Goal: Information Seeking & Learning: Learn about a topic

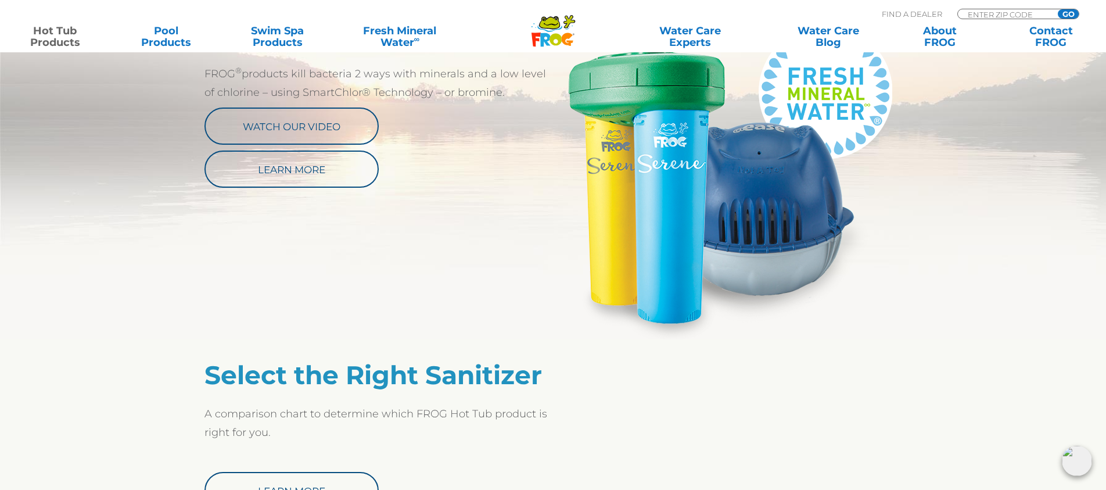
scroll to position [662, 0]
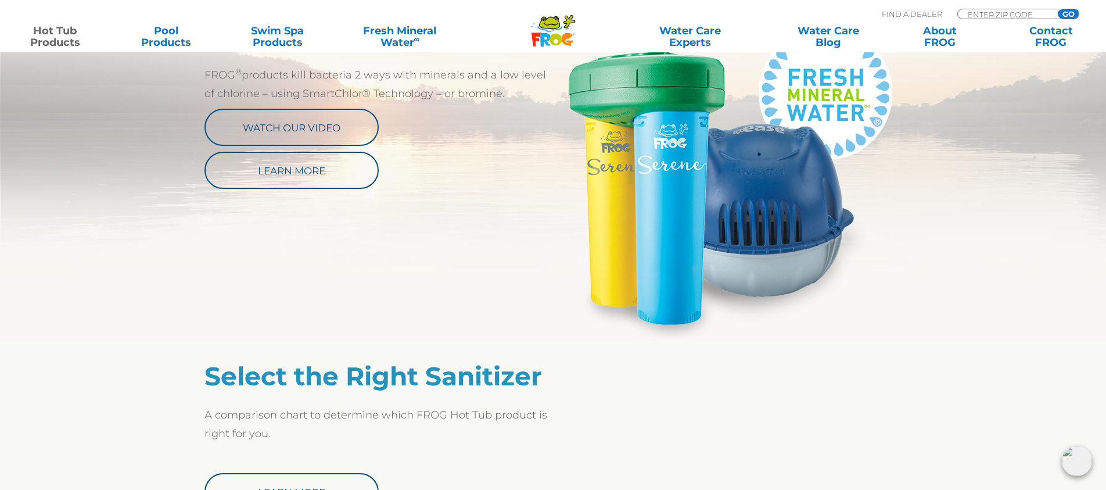
click at [504, 250] on div "Fresh Mineral Water ® ∞ FROG ® products kill bacteria 2 ways with minerals and …" at bounding box center [552, 180] width 697 height 319
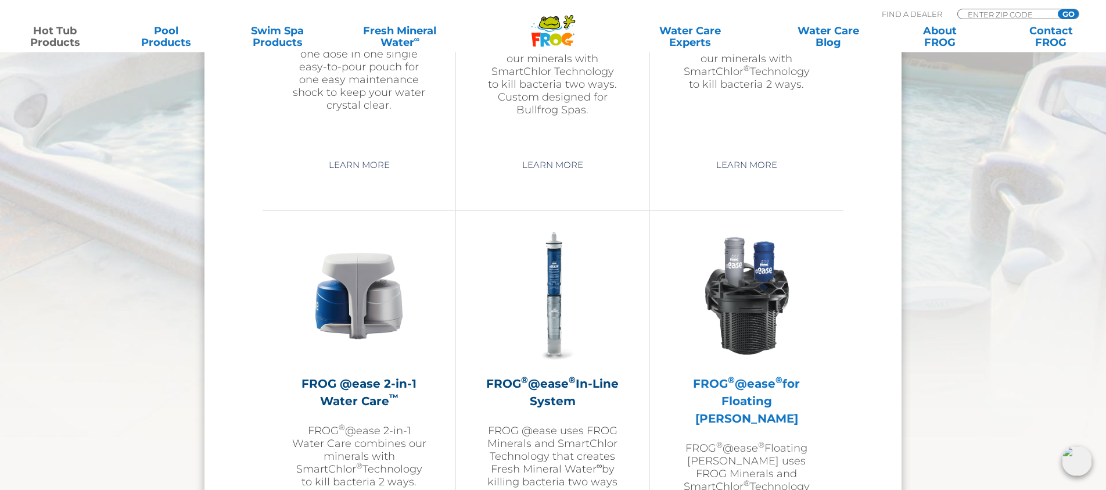
scroll to position [1641, 0]
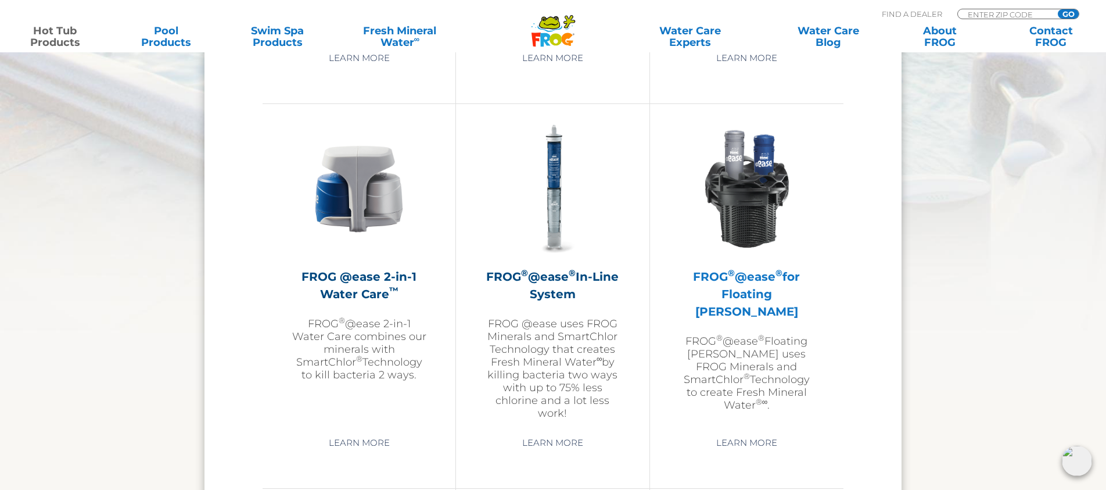
click at [746, 292] on h2 "FROG ® @ease ® for Floating Weir" at bounding box center [746, 294] width 135 height 52
click at [738, 199] on img at bounding box center [746, 188] width 135 height 135
click at [749, 443] on link "Learn More" at bounding box center [747, 442] width 88 height 21
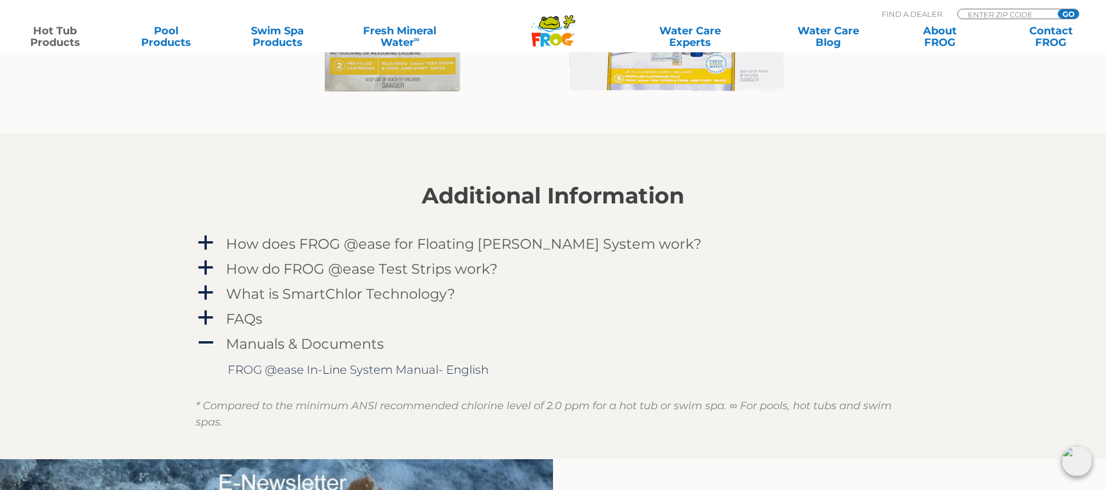
scroll to position [1170, 0]
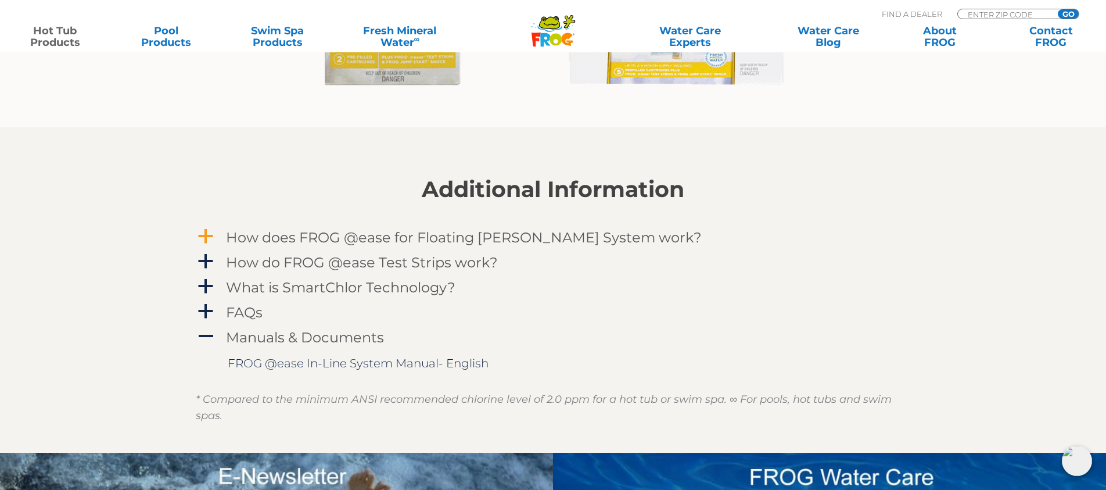
click at [394, 238] on h4 "How does FROG @ease for Floating [PERSON_NAME] System work?" at bounding box center [464, 237] width 476 height 16
